Goal: Information Seeking & Learning: Learn about a topic

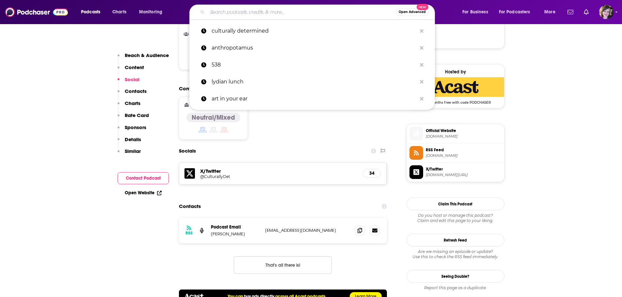
click at [241, 12] on input "Search podcasts, credits, & more..." at bounding box center [301, 12] width 188 height 10
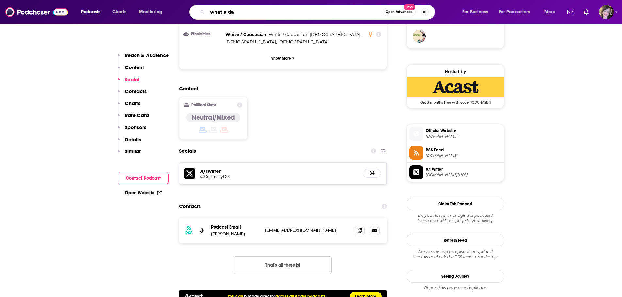
type input "what a day"
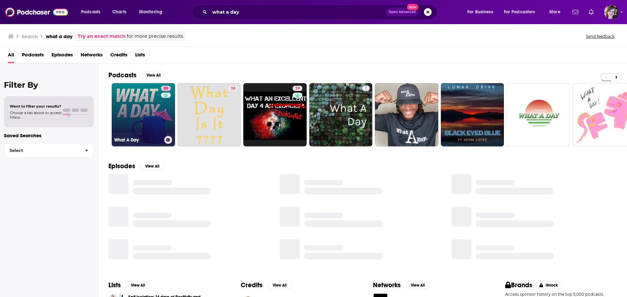
click at [138, 118] on link "80 What A Day" at bounding box center [143, 114] width 63 height 63
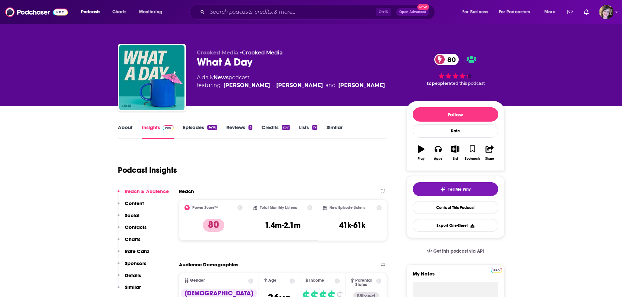
click at [120, 130] on link "About" at bounding box center [125, 131] width 15 height 15
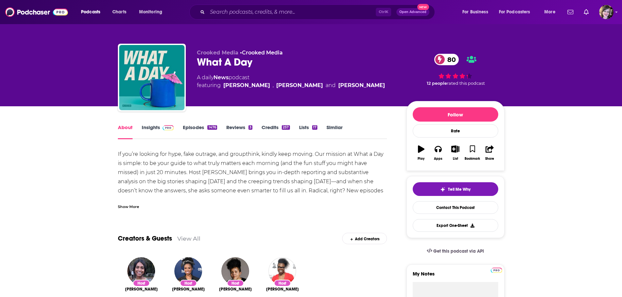
click at [127, 207] on div "Show More" at bounding box center [128, 206] width 21 height 6
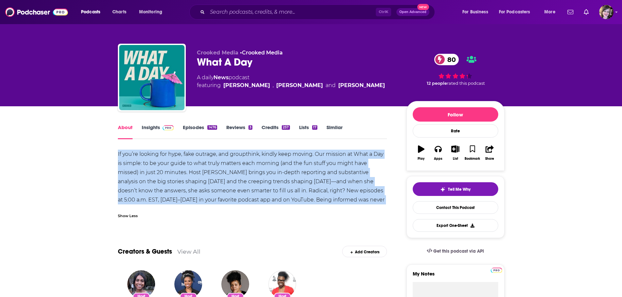
drag, startPoint x: 111, startPoint y: 152, endPoint x: 386, endPoint y: 201, distance: 278.6
copy div "If you’re looking for hype, fake outrage, and groupthink, kindly keep moving. O…"
click at [156, 129] on link "Insights" at bounding box center [158, 131] width 32 height 15
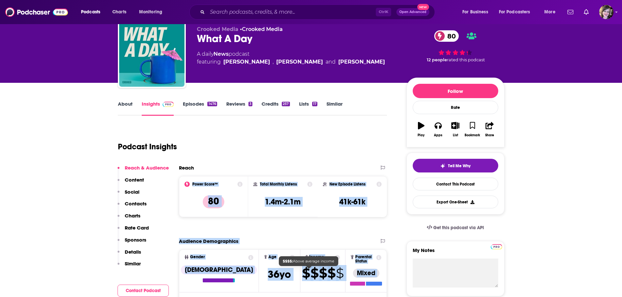
scroll to position [45, 0]
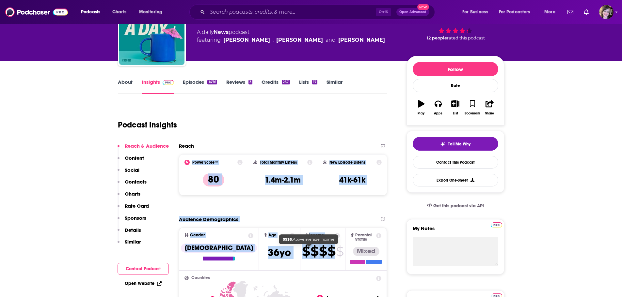
drag, startPoint x: 177, startPoint y: 206, endPoint x: 287, endPoint y: 232, distance: 112.9
copy div "Power Score™ 80 Total Monthly Listens 1.4m-2.1m New Episode Listens 41k-61k Exp…"
click at [207, 167] on div "Power Score™ 80" at bounding box center [213, 175] width 58 height 30
drag, startPoint x: 181, startPoint y: 163, endPoint x: 309, endPoint y: 244, distance: 152.1
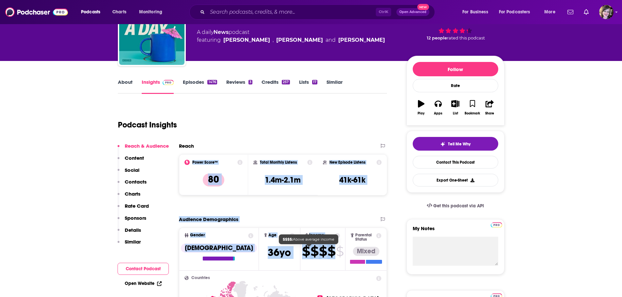
copy div "Power Score™ 80 Total Monthly Listens 1.4m-2.1m New Episode Listens 41k-61k Exp…"
click at [250, 160] on div "Total Monthly Listens 1.4m-2.1m" at bounding box center [283, 174] width 70 height 41
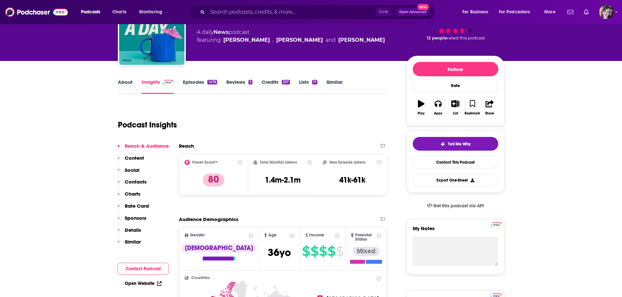
click at [232, 141] on div "Podcast Insights" at bounding box center [252, 123] width 269 height 39
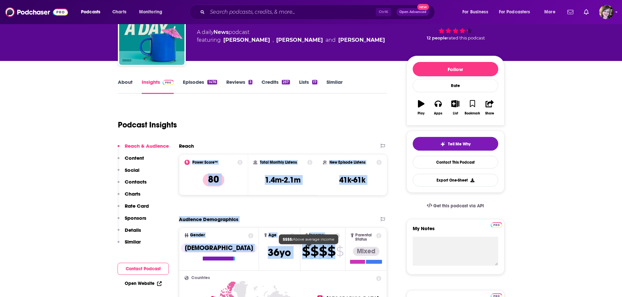
drag, startPoint x: 185, startPoint y: 161, endPoint x: 319, endPoint y: 255, distance: 164.0
copy div "Power Score™ 80 Total Monthly Listens 1.4m-2.1m New Episode Listens 41k-61k Exp…"
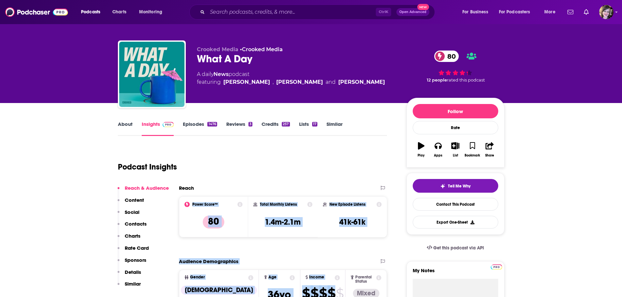
scroll to position [0, 0]
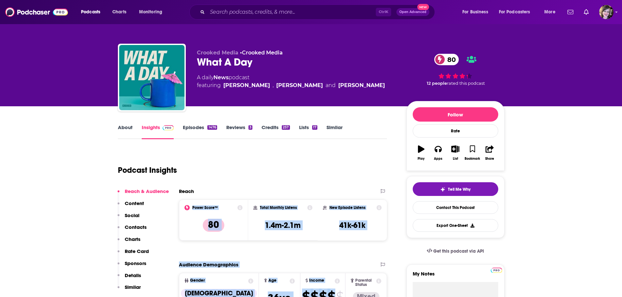
click at [122, 125] on link "About" at bounding box center [125, 131] width 15 height 15
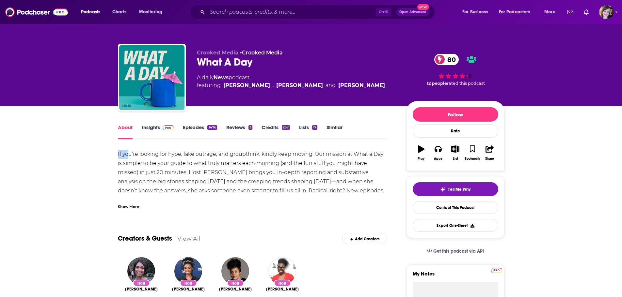
drag, startPoint x: 113, startPoint y: 152, endPoint x: 127, endPoint y: 152, distance: 14.1
click at [127, 208] on div "Show More" at bounding box center [128, 206] width 21 height 6
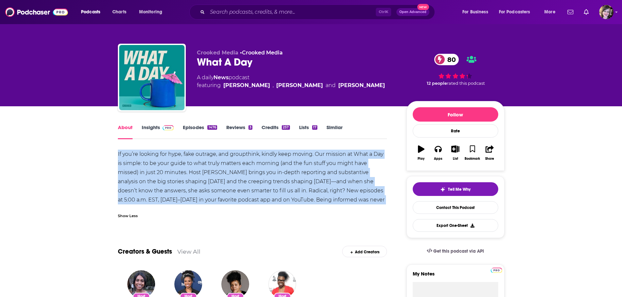
drag, startPoint x: 116, startPoint y: 152, endPoint x: 384, endPoint y: 199, distance: 272.5
copy div "If you’re looking for hype, fake outrage, and groupthink, kindly keep moving. O…"
click at [145, 129] on link "Insights" at bounding box center [158, 131] width 32 height 15
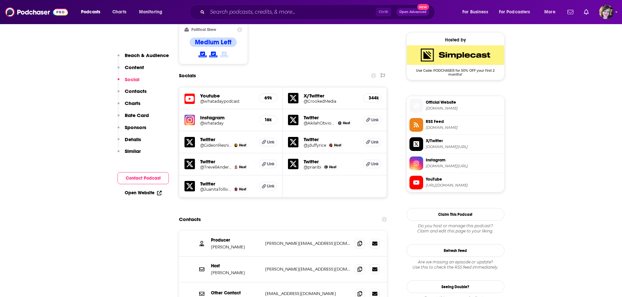
scroll to position [522, 0]
click at [130, 191] on link "Open Website" at bounding box center [143, 193] width 37 height 6
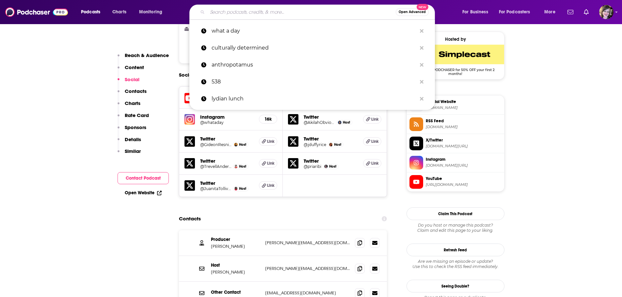
click at [239, 10] on input "Search podcasts, credits, & more..." at bounding box center [301, 12] width 188 height 10
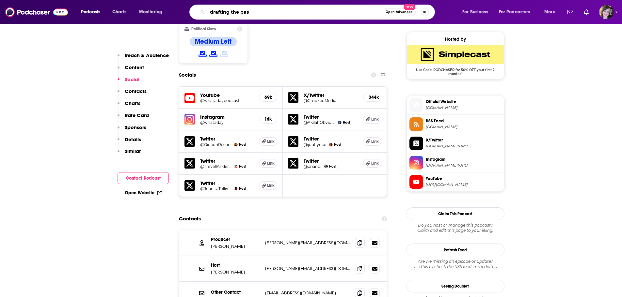
type input "drafting the past"
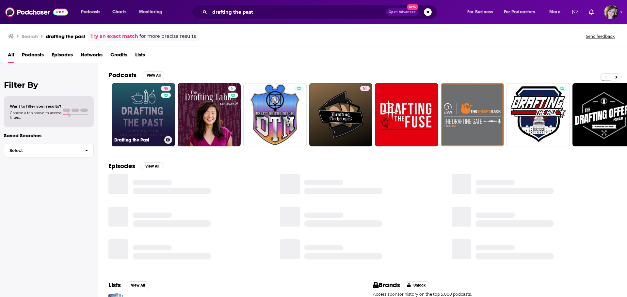
click at [134, 110] on link "46 Drafting the Past" at bounding box center [143, 114] width 63 height 63
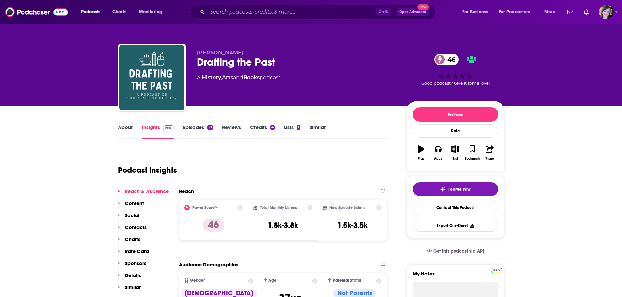
click at [124, 128] on link "About" at bounding box center [125, 131] width 15 height 15
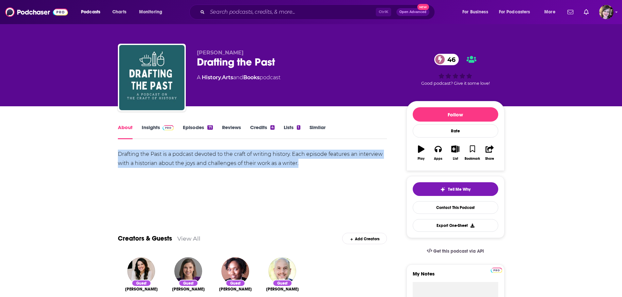
drag, startPoint x: 298, startPoint y: 163, endPoint x: 118, endPoint y: 147, distance: 180.9
copy div "Drafting the Past is a podcast devoted to the craft of writing history. Each ep…"
drag, startPoint x: 199, startPoint y: 78, endPoint x: 291, endPoint y: 77, distance: 92.1
click at [291, 77] on div "Kate Carpenter Drafting the Past 46 A History , Arts and Books podcast 46 Good …" at bounding box center [311, 79] width 387 height 71
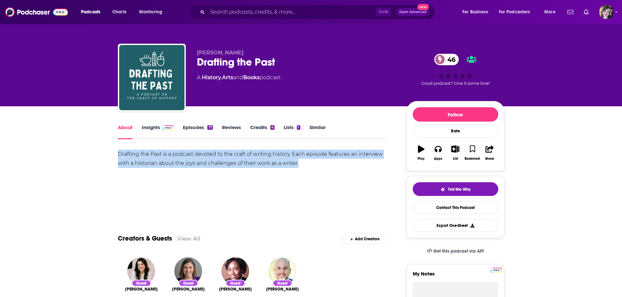
copy div "A History , Arts and Books podcast"
click at [300, 84] on div "Kate Carpenter Drafting the Past 46 A History , Arts and Books podcast" at bounding box center [296, 76] width 199 height 52
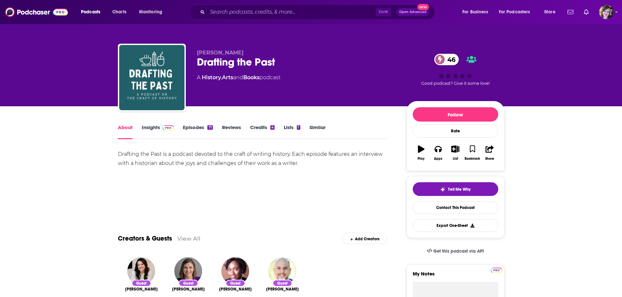
drag, startPoint x: 308, startPoint y: 78, endPoint x: 179, endPoint y: 194, distance: 172.9
click at [193, 82] on div "Kate Carpenter Drafting the Past 46 A History , Arts and Books podcast 46 Good …" at bounding box center [311, 79] width 387 height 71
copy div "A History , Arts and Books podcast"
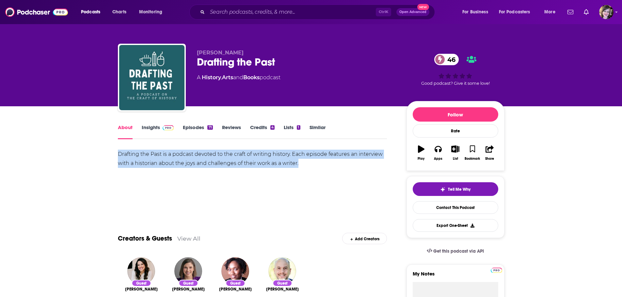
drag, startPoint x: 315, startPoint y: 163, endPoint x: 94, endPoint y: 152, distance: 221.3
copy div "Drafting the Past is a podcast devoted to the craft of writing history. Each ep…"
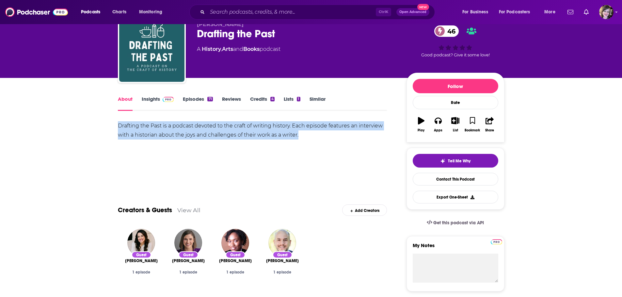
scroll to position [33, 0]
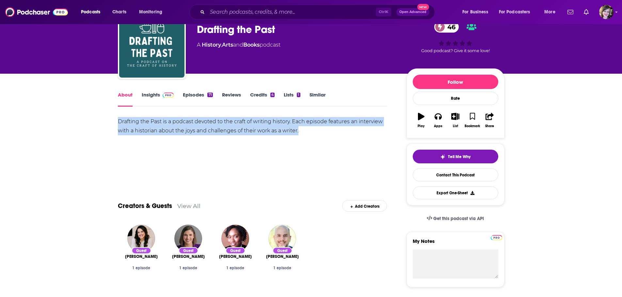
click at [149, 94] on link "Insights" at bounding box center [158, 99] width 32 height 15
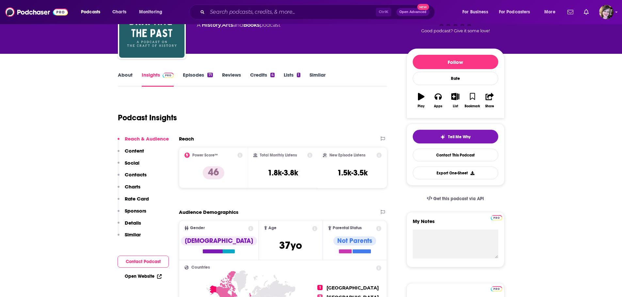
scroll to position [65, 0]
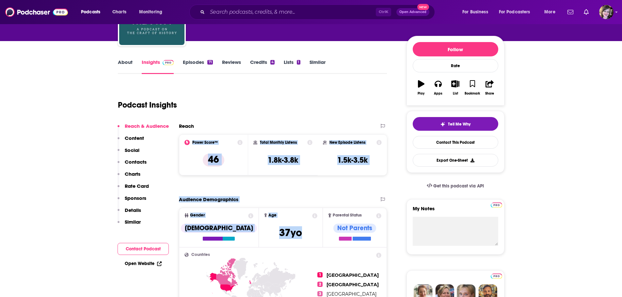
drag, startPoint x: 183, startPoint y: 139, endPoint x: 296, endPoint y: 230, distance: 144.8
copy div "Power Score™ 46 Total Monthly Listens 1.8k-3.8k New Episode Listens 1.5k-3.5k E…"
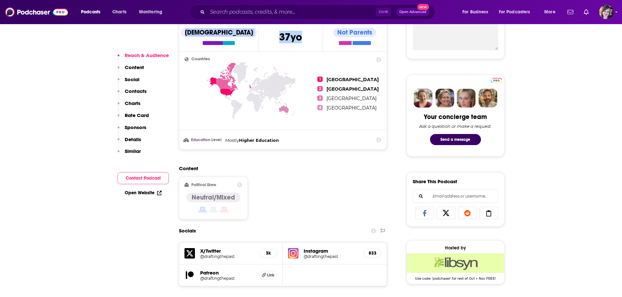
scroll to position [425, 0]
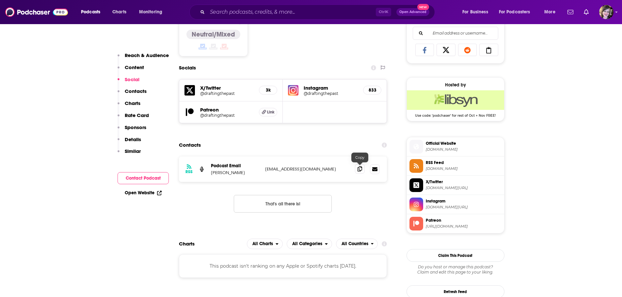
click at [360, 170] on icon at bounding box center [360, 169] width 5 height 5
click at [138, 191] on link "Open Website" at bounding box center [143, 193] width 37 height 6
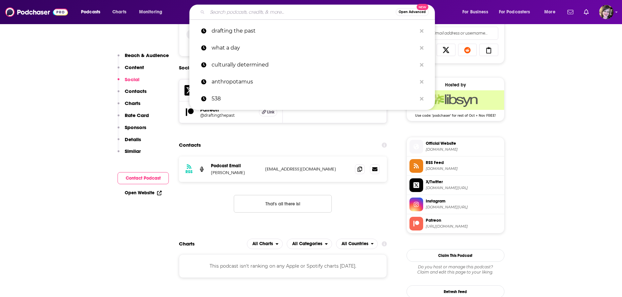
click at [232, 11] on input "Search podcasts, credits, & more..." at bounding box center [301, 12] width 188 height 10
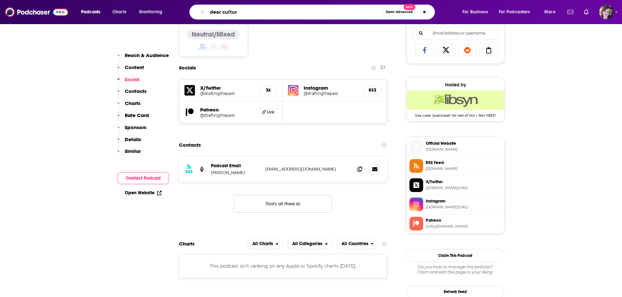
type input "dear culture"
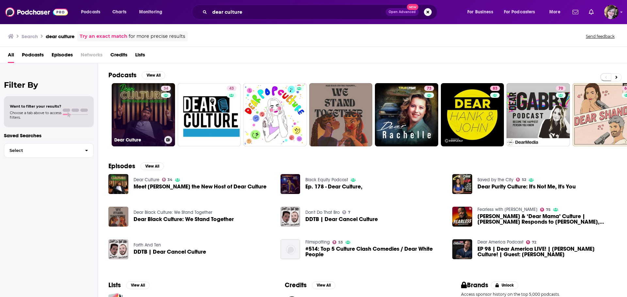
click at [120, 119] on link "34 Dear Culture" at bounding box center [143, 114] width 63 height 63
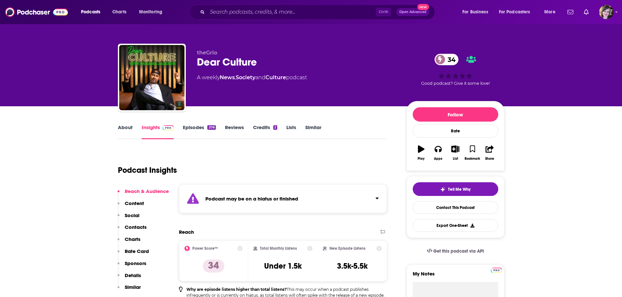
click at [121, 132] on link "About" at bounding box center [125, 131] width 15 height 15
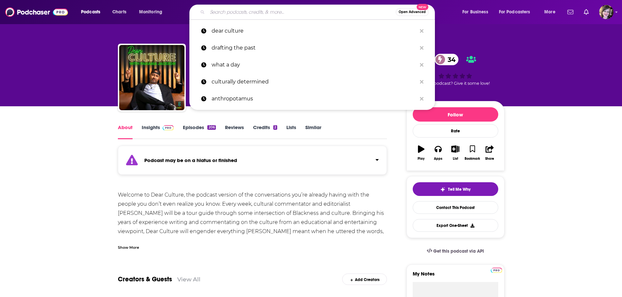
click at [232, 11] on input "Search podcasts, credits, & more..." at bounding box center [301, 12] width 188 height 10
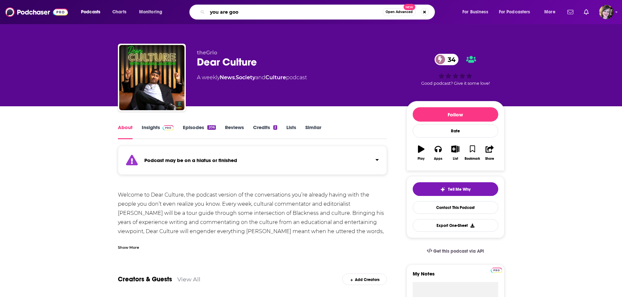
type input "you are good"
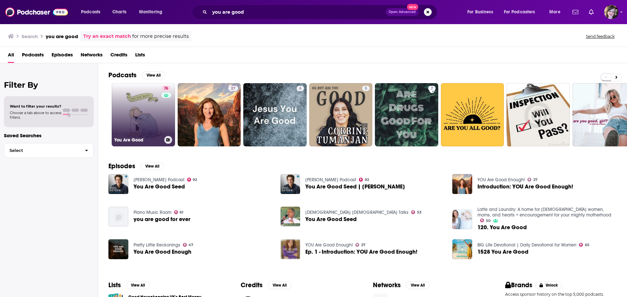
click at [142, 122] on link "76 You Are Good" at bounding box center [143, 114] width 63 height 63
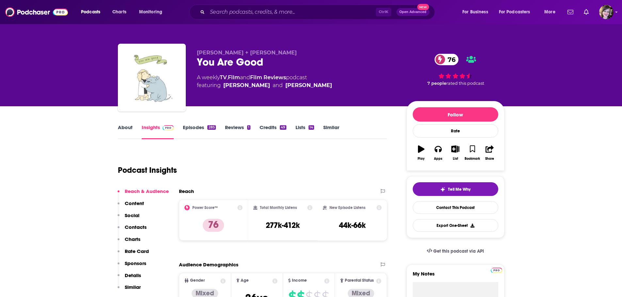
click at [129, 130] on link "About" at bounding box center [125, 131] width 15 height 15
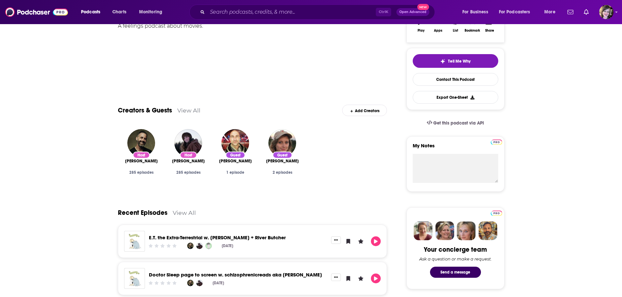
scroll to position [163, 0]
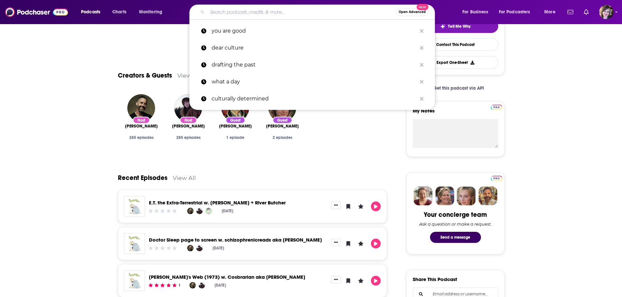
click at [221, 7] on input "Search podcasts, credits, & more..." at bounding box center [301, 12] width 188 height 10
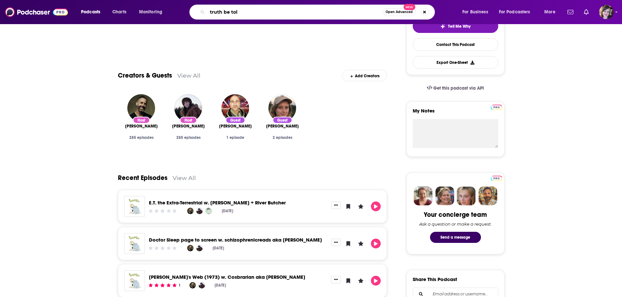
type input "truth be told"
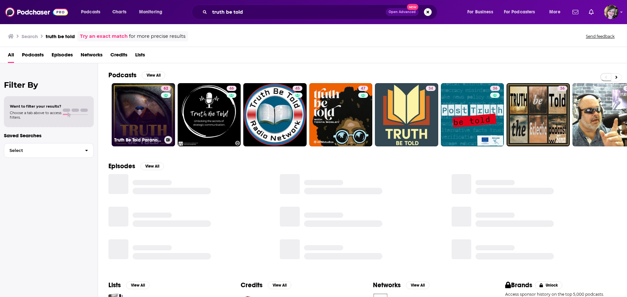
click at [138, 108] on link "62 Truth Be Told Paranormal" at bounding box center [143, 114] width 63 height 63
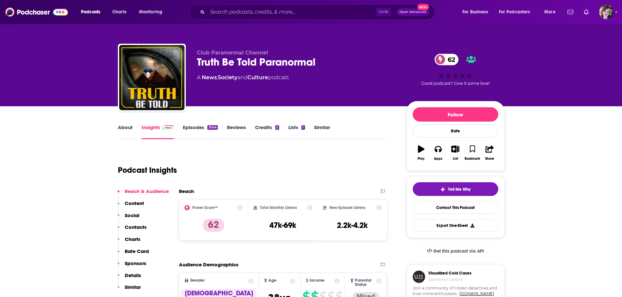
click at [122, 130] on link "About" at bounding box center [125, 131] width 15 height 15
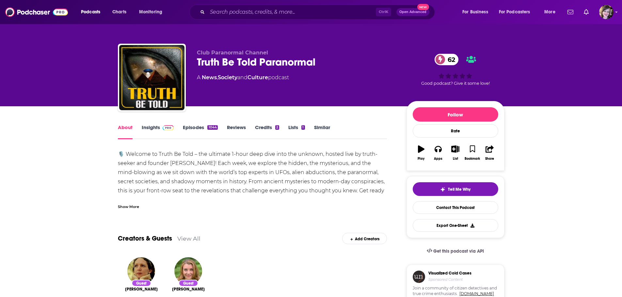
click at [123, 206] on div "Show More" at bounding box center [128, 206] width 21 height 6
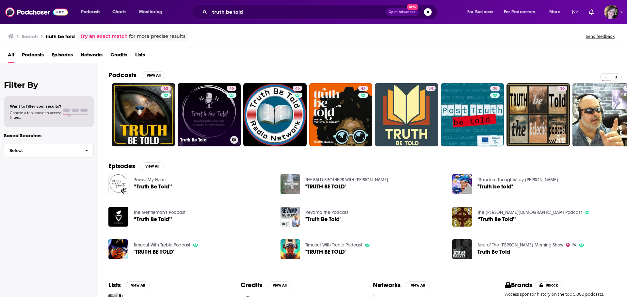
click at [188, 122] on link "46 Truth Be Told" at bounding box center [209, 114] width 63 height 63
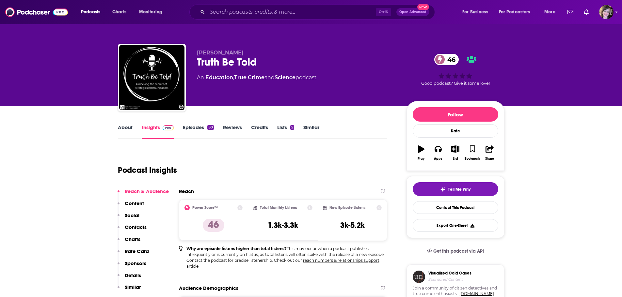
click at [123, 130] on link "About" at bounding box center [125, 131] width 15 height 15
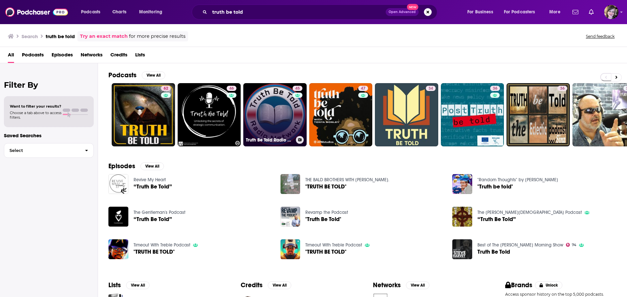
click at [288, 108] on link "45 Truth Be Told Radio Network" at bounding box center [274, 114] width 63 height 63
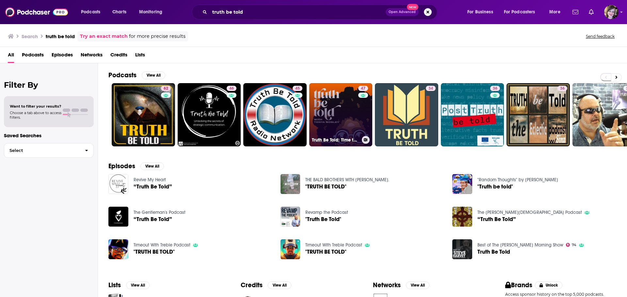
click at [335, 104] on link "47 Truth Be Told: Time to Thrive" at bounding box center [340, 114] width 63 height 63
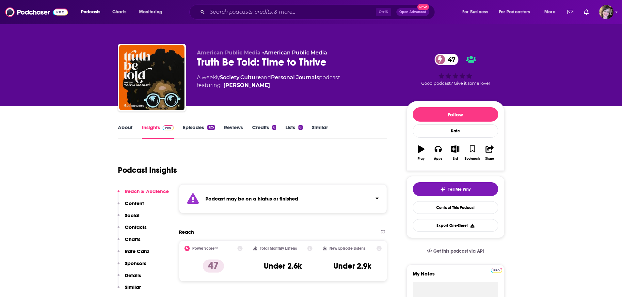
click at [125, 128] on link "About" at bounding box center [125, 131] width 15 height 15
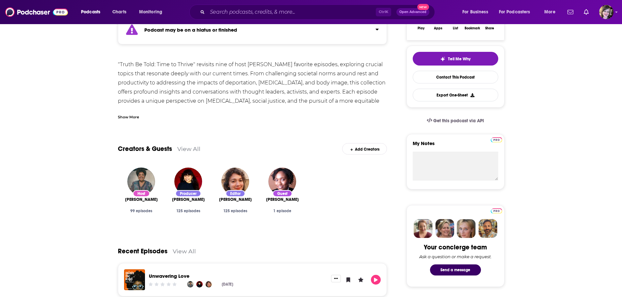
scroll to position [229, 0]
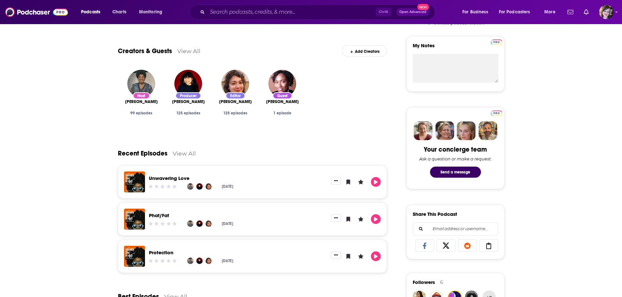
click at [159, 214] on link "Phat/Fat" at bounding box center [159, 216] width 20 height 6
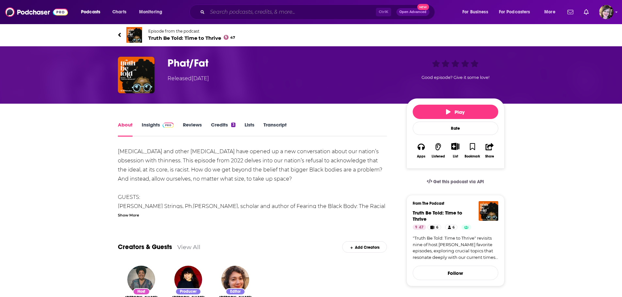
click at [228, 10] on input "Search podcasts, credits, & more..." at bounding box center [291, 12] width 168 height 10
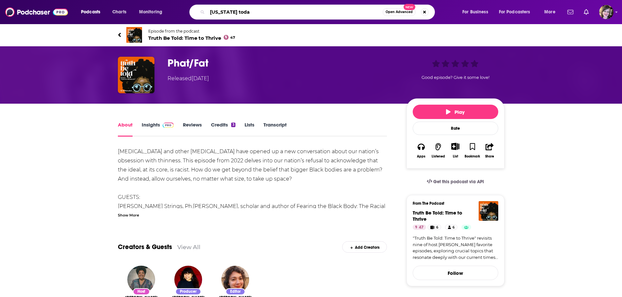
type input "[US_STATE] [DATE]"
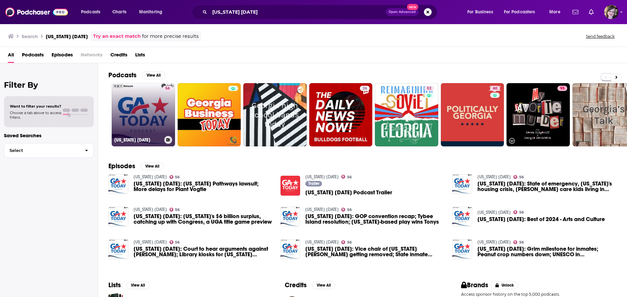
click at [136, 110] on link "56 Georgia Today" at bounding box center [143, 114] width 63 height 63
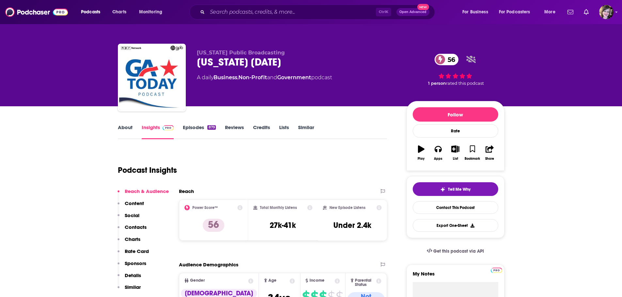
click at [124, 127] on link "About" at bounding box center [125, 131] width 15 height 15
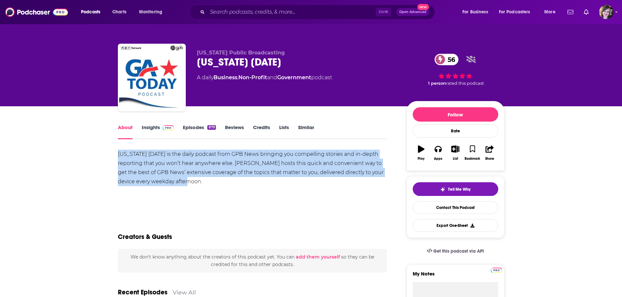
drag, startPoint x: 201, startPoint y: 185, endPoint x: 112, endPoint y: 157, distance: 93.5
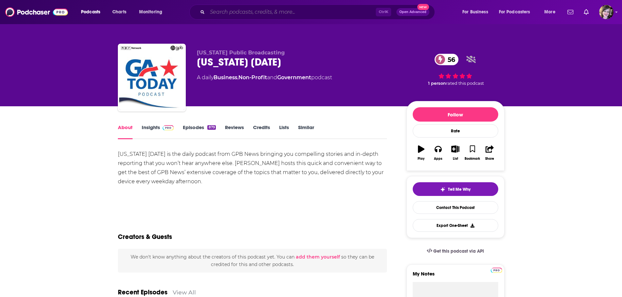
click at [228, 9] on input "Search podcasts, credits, & more..." at bounding box center [291, 12] width 168 height 10
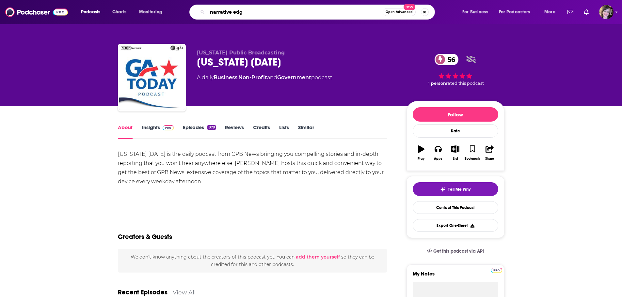
type input "narrative edge"
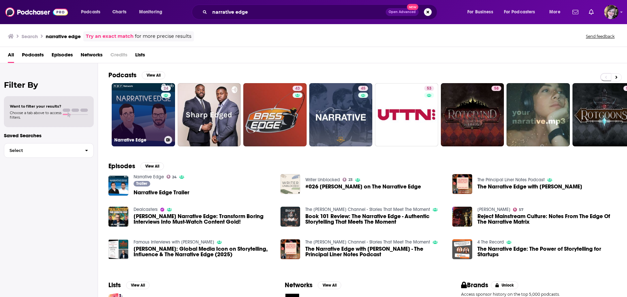
click at [146, 112] on link "24 Narrative Edge" at bounding box center [143, 114] width 63 height 63
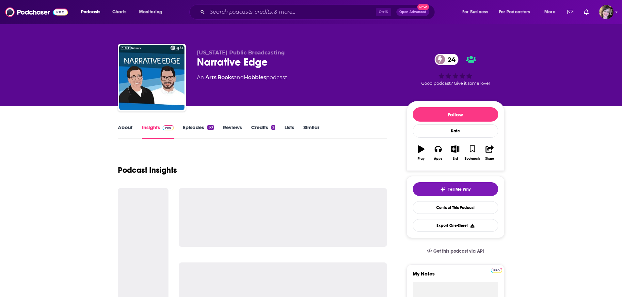
click at [121, 126] on link "About" at bounding box center [125, 131] width 15 height 15
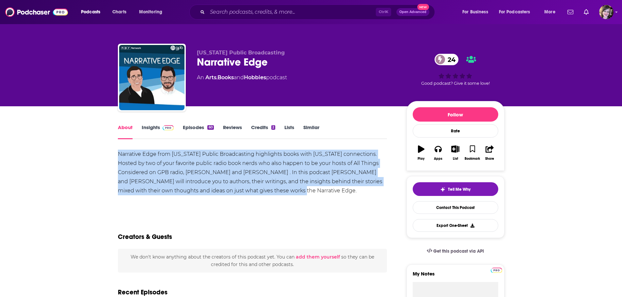
drag, startPoint x: 243, startPoint y: 192, endPoint x: 102, endPoint y: 149, distance: 147.4
click at [150, 129] on link "Insights" at bounding box center [158, 131] width 32 height 15
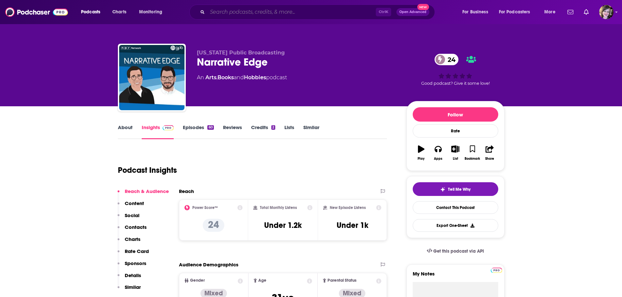
click at [213, 14] on input "Search podcasts, credits, & more..." at bounding box center [291, 12] width 168 height 10
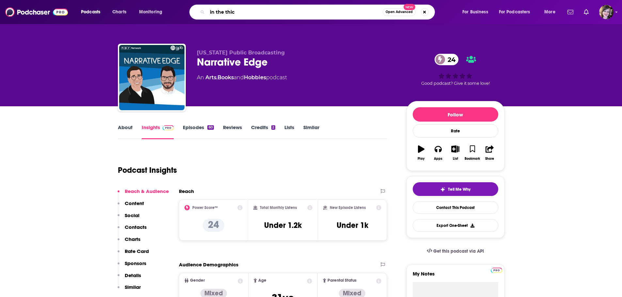
type input "in the thick"
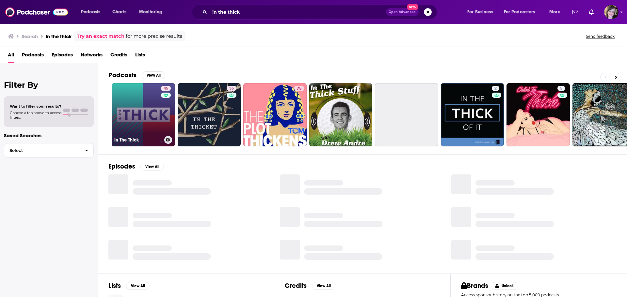
click at [129, 112] on link "45 In The Thick" at bounding box center [143, 114] width 63 height 63
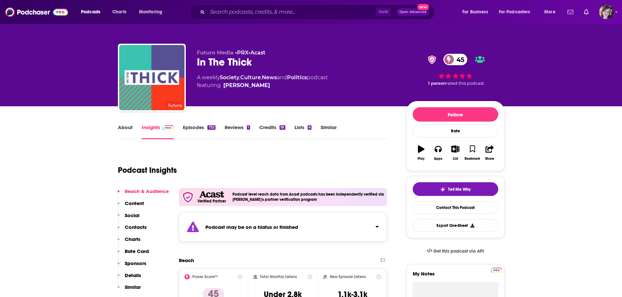
click at [125, 127] on link "About" at bounding box center [125, 131] width 15 height 15
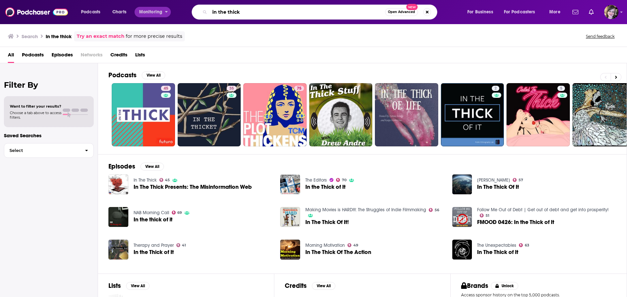
drag, startPoint x: 243, startPoint y: 11, endPoint x: 150, endPoint y: 10, distance: 93.4
click at [149, 11] on div "Podcasts Charts Monitoring in the thick Open Advanced New For Business For Podc…" at bounding box center [321, 12] width 490 height 15
type input "[PERSON_NAME]"
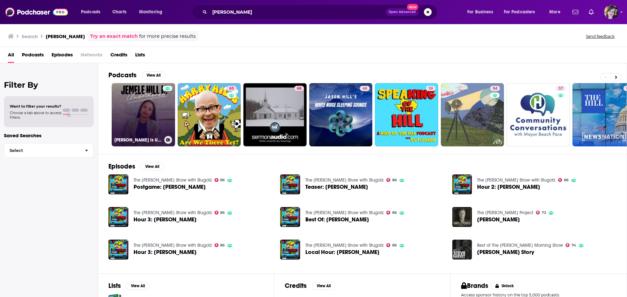
click at [142, 111] on link "[PERSON_NAME] is Unbothered" at bounding box center [143, 114] width 63 height 63
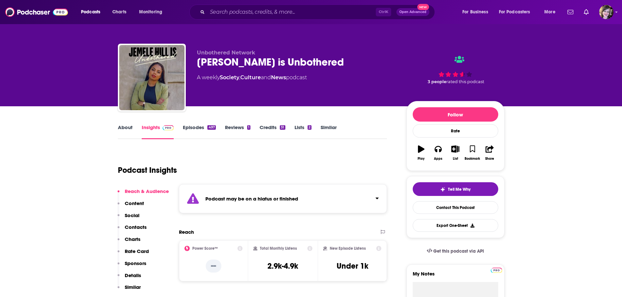
click at [122, 128] on link "About" at bounding box center [125, 131] width 15 height 15
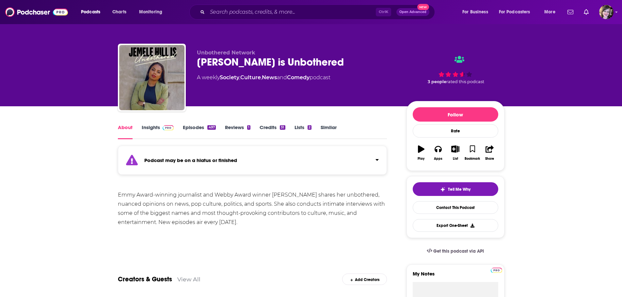
scroll to position [163, 0]
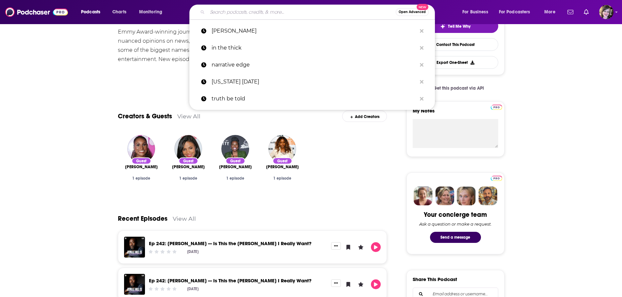
click at [221, 16] on input "Search podcasts, credits, & more..." at bounding box center [301, 12] width 188 height 10
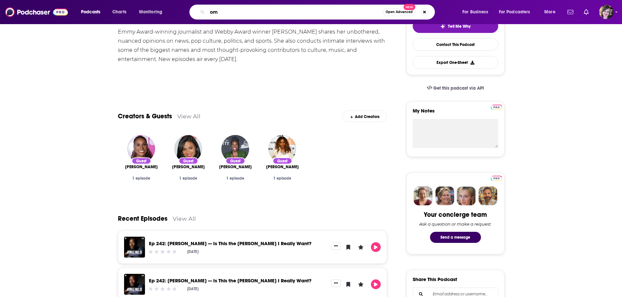
type input "o"
type input "momentum"
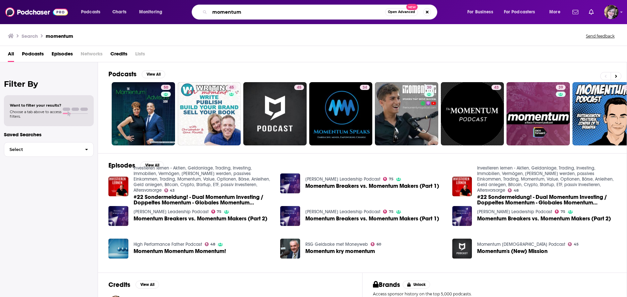
click at [254, 13] on input "momentum" at bounding box center [297, 12] width 175 height 10
type input "momentum: a race"
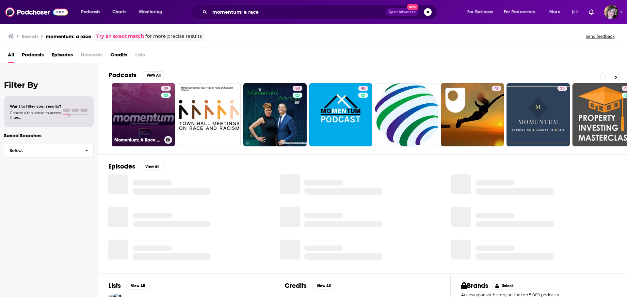
click at [125, 112] on link "39 Momentum: A Race Forward Podcast" at bounding box center [143, 114] width 63 height 63
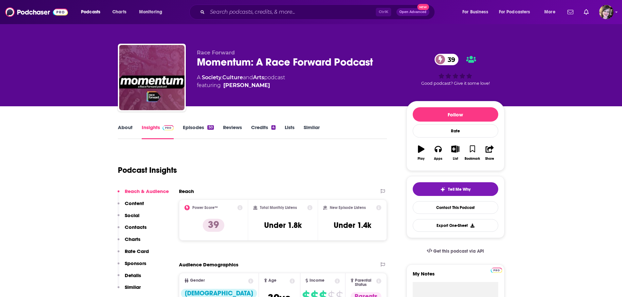
click at [125, 129] on link "About" at bounding box center [125, 131] width 15 height 15
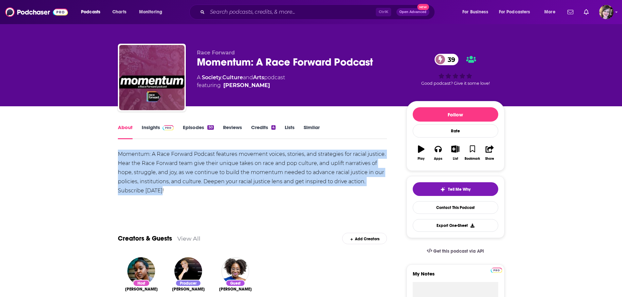
drag, startPoint x: 169, startPoint y: 191, endPoint x: 115, endPoint y: 155, distance: 64.5
copy div "Momentum: A Race Forward Podcast features movement voices, stories, and strateg…"
click at [155, 126] on link "Insights" at bounding box center [158, 131] width 32 height 15
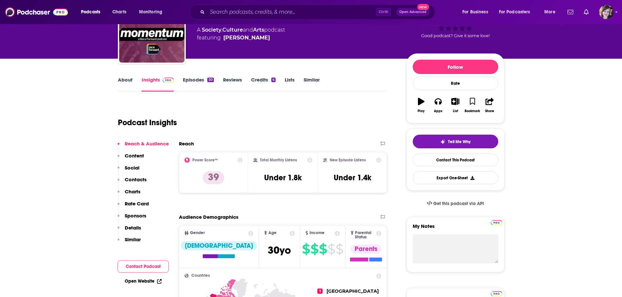
scroll to position [98, 0]
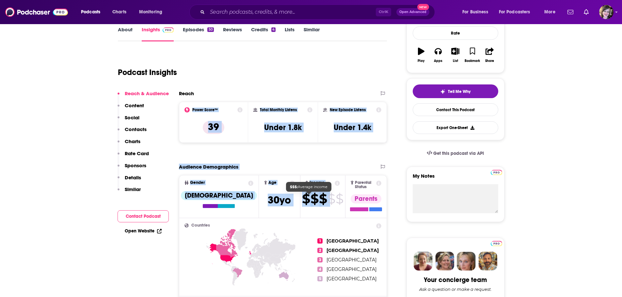
drag, startPoint x: 209, startPoint y: 113, endPoint x: 313, endPoint y: 202, distance: 137.2
copy div "Power Score™ 39 Total Monthly Listens Under 1.8k New Episode Listens Under 1.4k…"
click at [128, 232] on link "Open Website" at bounding box center [143, 232] width 37 height 6
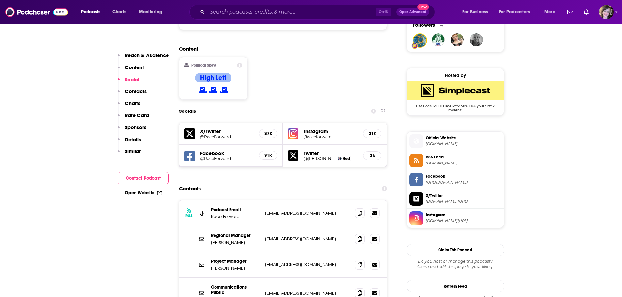
scroll to position [490, 0]
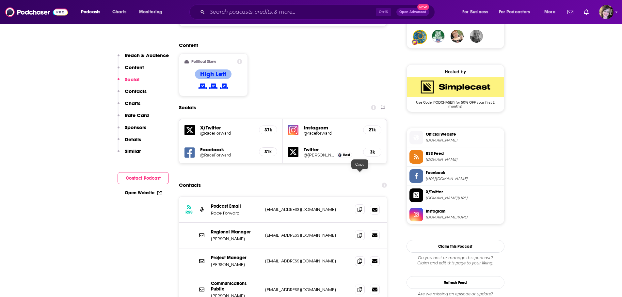
click at [359, 207] on icon at bounding box center [360, 209] width 5 height 5
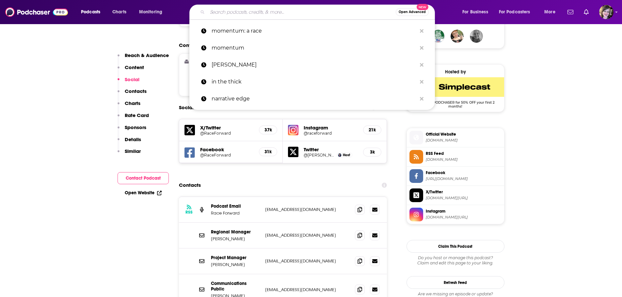
click at [232, 12] on input "Search podcasts, credits, & more..." at bounding box center [301, 12] width 188 height 10
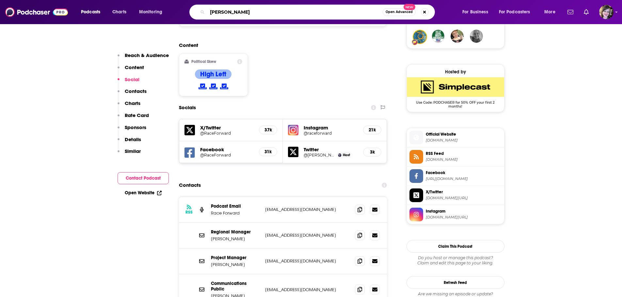
type input "[PERSON_NAME]"
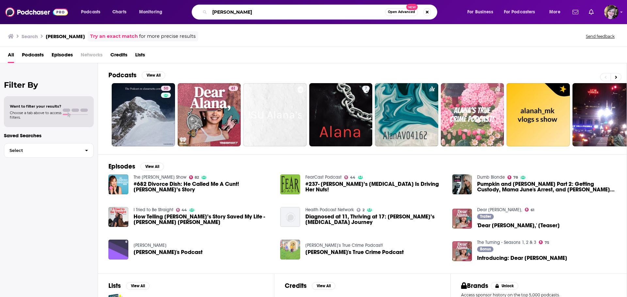
drag, startPoint x: 243, startPoint y: 11, endPoint x: 161, endPoint y: 20, distance: 81.8
click at [161, 20] on div "Podcasts Charts Monitoring [PERSON_NAME] Open Advanced New For Business For Pod…" at bounding box center [313, 12] width 627 height 24
type input "our body politic"
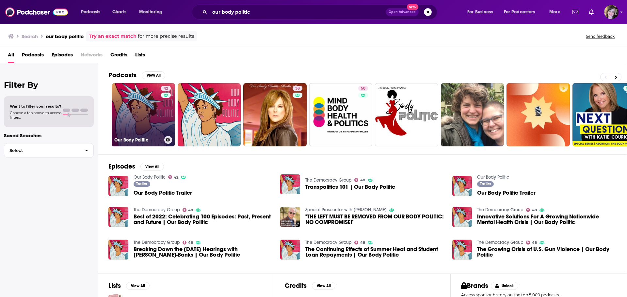
click at [125, 110] on link "42 Our Body Politic" at bounding box center [143, 114] width 63 height 63
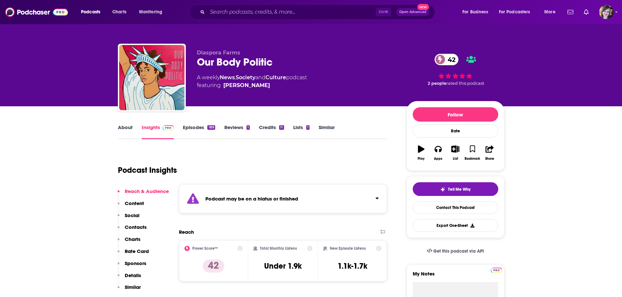
click at [127, 128] on link "About" at bounding box center [125, 131] width 15 height 15
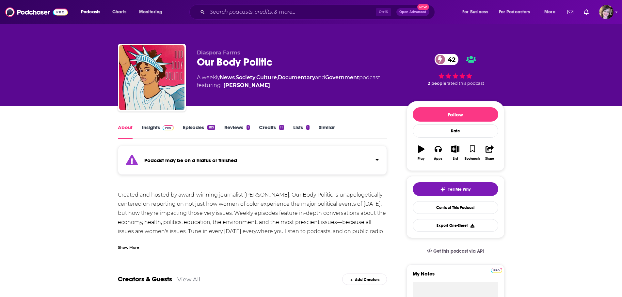
drag, startPoint x: 231, startPoint y: 4, endPoint x: 231, endPoint y: 8, distance: 4.3
click at [231, 4] on div "Podcasts Charts Monitoring Ctrl K Open Advanced New For Business For Podcasters…" at bounding box center [311, 12] width 622 height 24
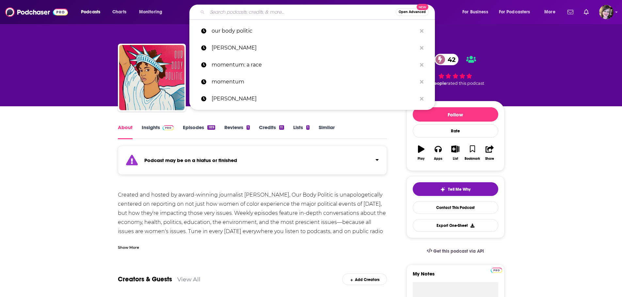
click at [230, 12] on input "Search podcasts, credits, & more..." at bounding box center [301, 12] width 188 height 10
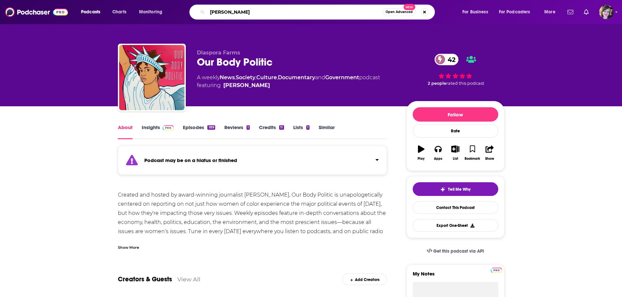
type input "[PERSON_NAME]"
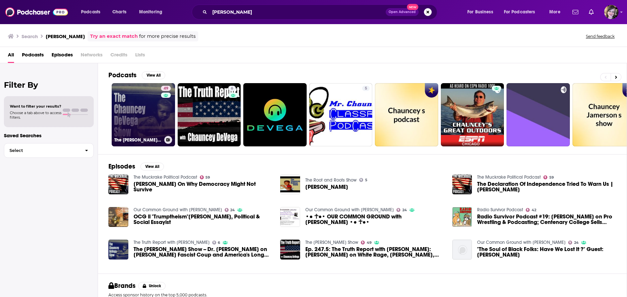
click at [136, 117] on link "49 The [PERSON_NAME] Show" at bounding box center [143, 114] width 63 height 63
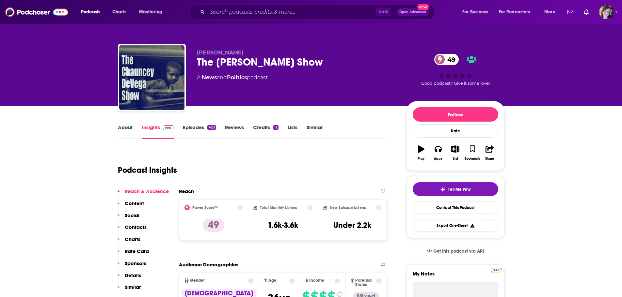
click at [122, 131] on link "About" at bounding box center [125, 131] width 15 height 15
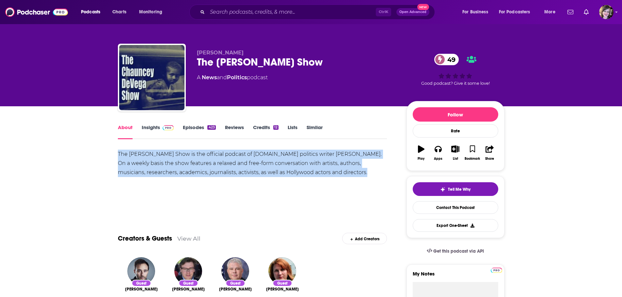
drag, startPoint x: 347, startPoint y: 173, endPoint x: 109, endPoint y: 156, distance: 239.0
copy div "The [PERSON_NAME] Show is the official podcast of [DOMAIN_NAME] politics writer…"
drag, startPoint x: 285, startPoint y: 75, endPoint x: 196, endPoint y: 184, distance: 140.4
click at [195, 80] on div "[PERSON_NAME] The [PERSON_NAME] Show 49 A News and Politics podcast 49 Good pod…" at bounding box center [311, 79] width 387 height 71
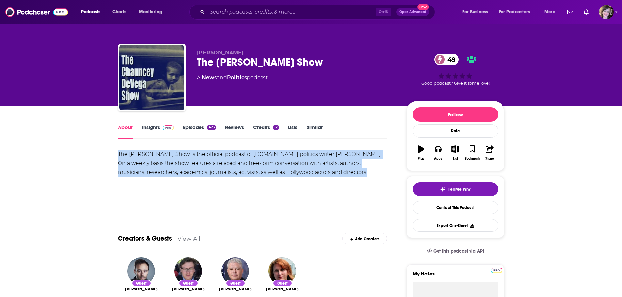
copy div "A News and Politics podcast"
drag, startPoint x: 348, startPoint y: 173, endPoint x: 119, endPoint y: 154, distance: 230.3
click at [119, 154] on div "The [PERSON_NAME] Show is the official podcast of [DOMAIN_NAME] politics writer…" at bounding box center [252, 163] width 269 height 27
copy div "The [PERSON_NAME] Show is the official podcast of [DOMAIN_NAME] politics writer…"
click at [152, 127] on link "Insights" at bounding box center [158, 131] width 32 height 15
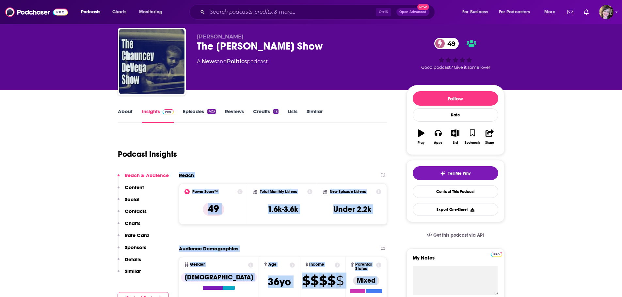
scroll to position [115, 0]
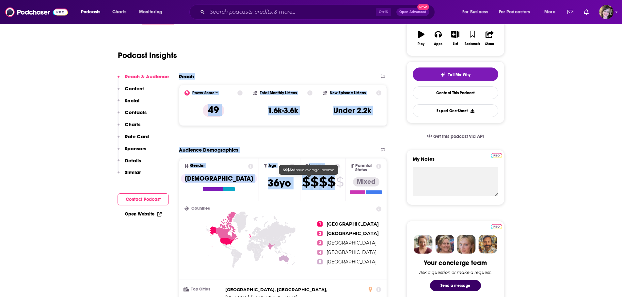
drag, startPoint x: 177, startPoint y: 196, endPoint x: 319, endPoint y: 187, distance: 142.6
copy div "Reach Power Score™ 49 Total Monthly Listens 1.6k-3.6k New Episode Listens Under…"
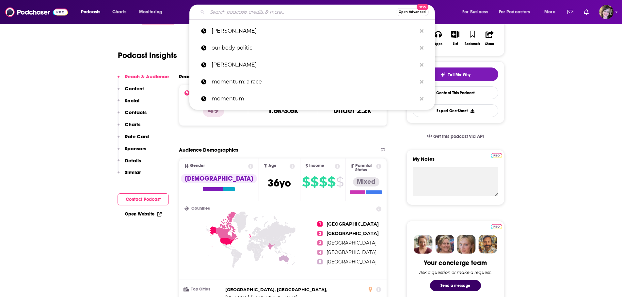
click at [234, 10] on input "Search podcasts, credits, & more..." at bounding box center [301, 12] width 188 height 10
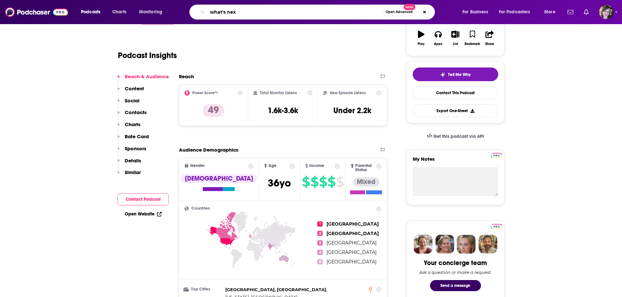
type input "what's next"
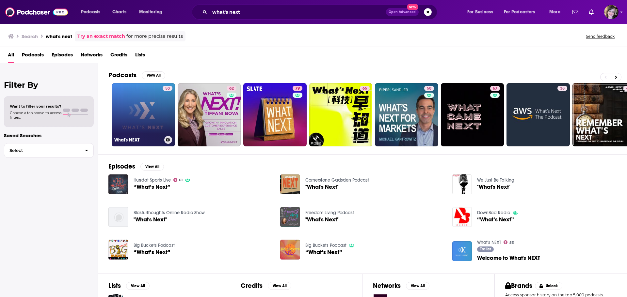
click at [136, 116] on link "53 What's NEXT" at bounding box center [143, 114] width 63 height 63
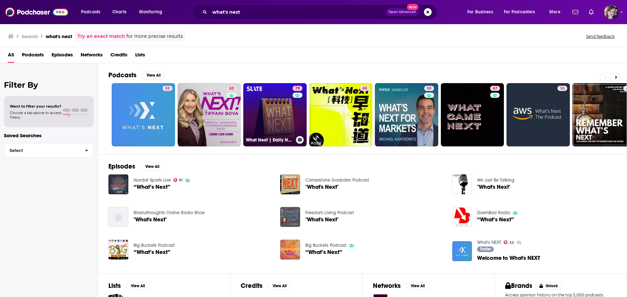
click at [273, 121] on link "79 What Next | Daily News and Analysis" at bounding box center [274, 114] width 63 height 63
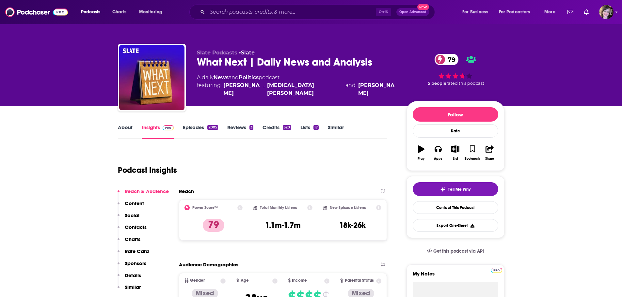
click at [125, 127] on link "About" at bounding box center [125, 131] width 15 height 15
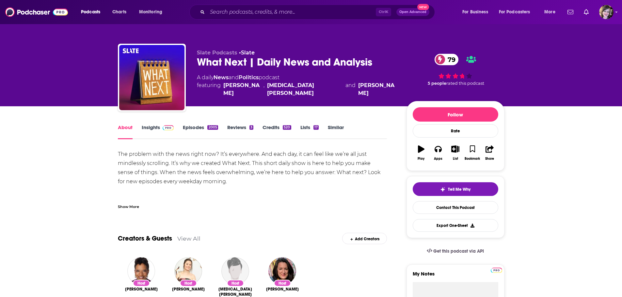
click at [154, 129] on link "Insights" at bounding box center [158, 131] width 32 height 15
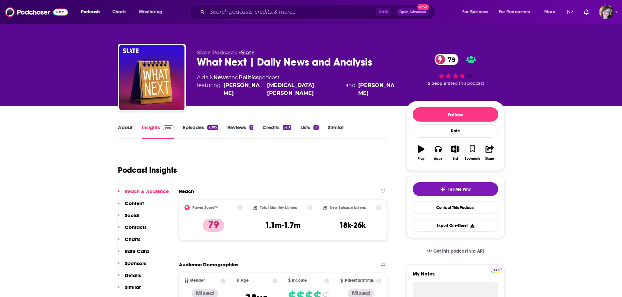
click at [126, 128] on link "About" at bounding box center [125, 131] width 15 height 15
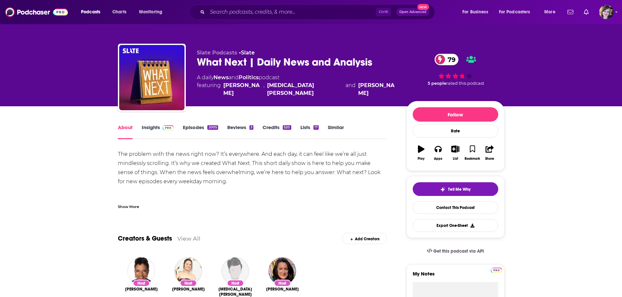
click at [151, 125] on link "Insights" at bounding box center [158, 131] width 32 height 15
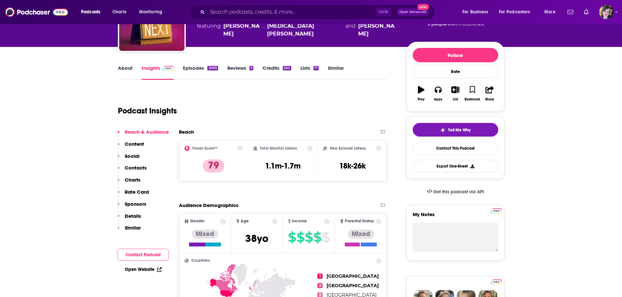
scroll to position [65, 0]
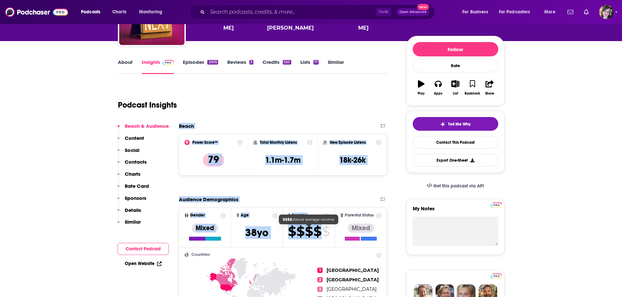
drag, startPoint x: 178, startPoint y: 125, endPoint x: 310, endPoint y: 230, distance: 168.5
copy div "Reach Power Score™ 79 Total Monthly Listens 1.1m-1.7m New Episode Listens 18k-2…"
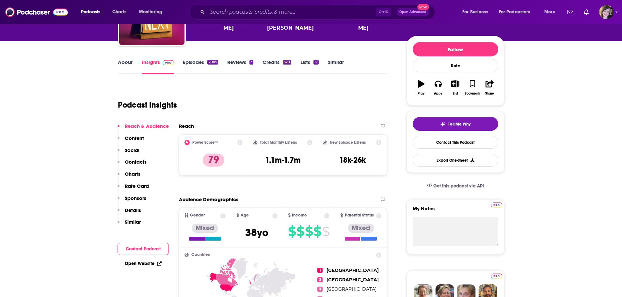
click at [220, 117] on div "Podcast Insights" at bounding box center [250, 101] width 264 height 33
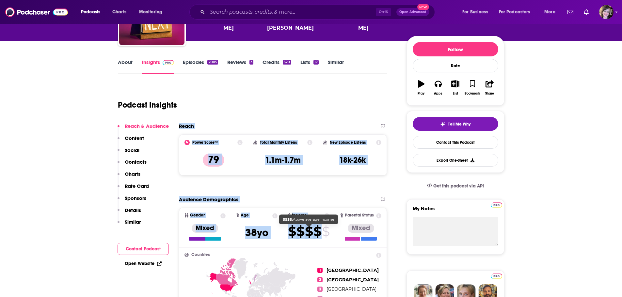
drag, startPoint x: 178, startPoint y: 126, endPoint x: 314, endPoint y: 229, distance: 170.6
copy div "Reach Power Score™ 79 Total Monthly Listens 1.1m-1.7m New Episode Listens 18k-2…"
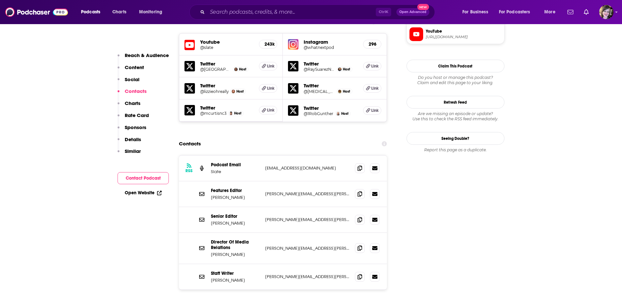
scroll to position [588, 0]
click at [226, 12] on input "Search podcasts, credits, & more..." at bounding box center [291, 12] width 168 height 10
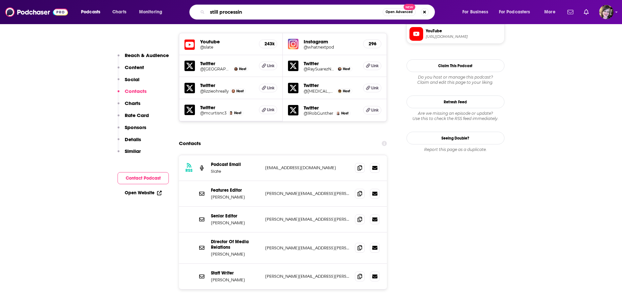
type input "still processing"
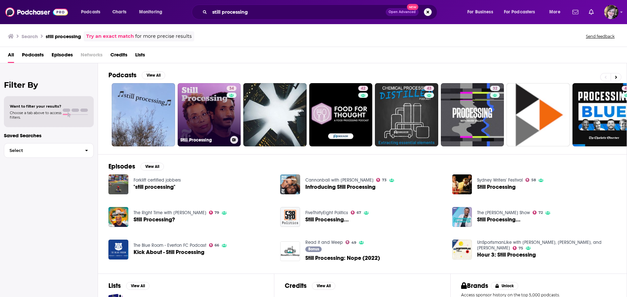
click at [207, 112] on link "34 Still Processing" at bounding box center [209, 114] width 63 height 63
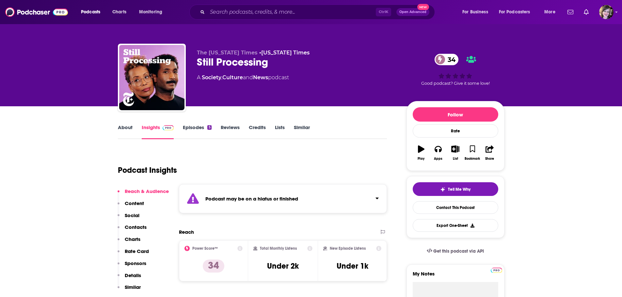
drag, startPoint x: 125, startPoint y: 123, endPoint x: 124, endPoint y: 127, distance: 3.7
click at [125, 124] on div "About Insights Episodes 5 Reviews Credits Lists Similar" at bounding box center [252, 131] width 269 height 16
click at [125, 130] on link "About" at bounding box center [125, 131] width 15 height 15
